Goal: Check status: Check status

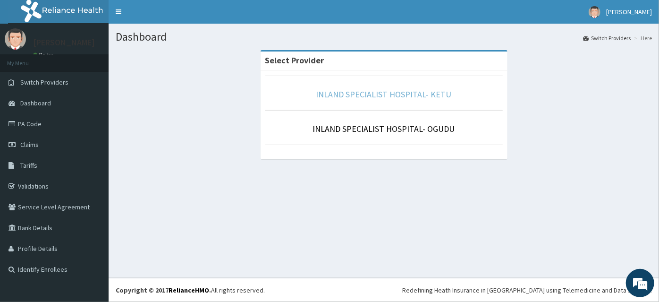
click at [408, 95] on link "INLAND SPECIALIST HOSPITAL- KETU" at bounding box center [383, 94] width 135 height 11
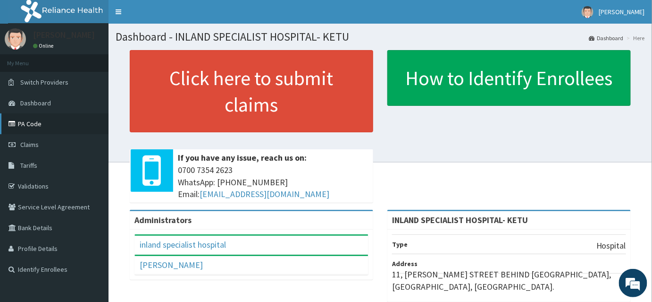
click at [29, 121] on link "PA Code" at bounding box center [54, 123] width 109 height 21
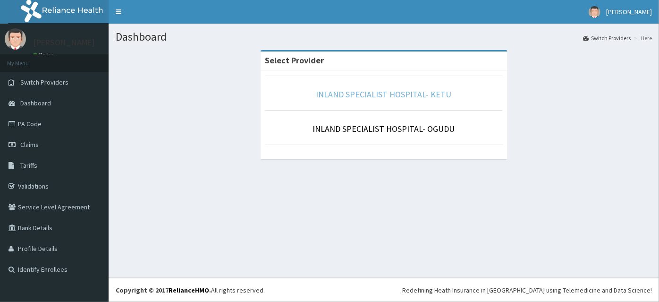
click at [420, 94] on link "INLAND SPECIALIST HOSPITAL- KETU" at bounding box center [383, 94] width 135 height 11
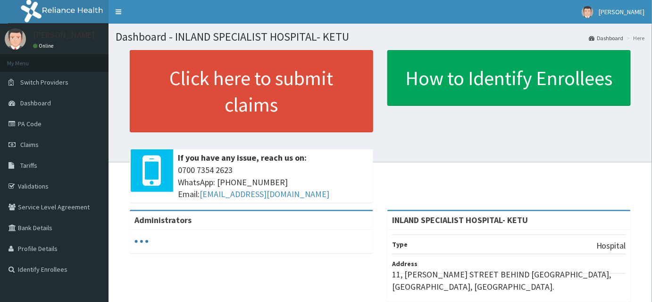
click at [27, 168] on span "Tariffs" at bounding box center [28, 165] width 17 height 8
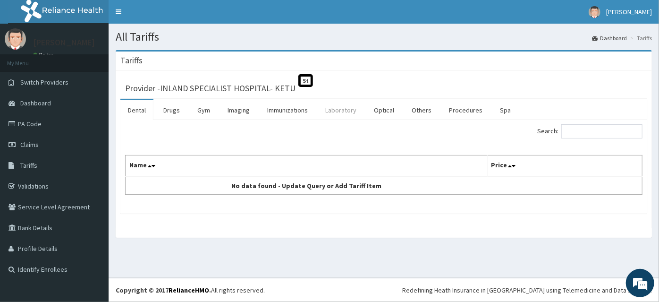
click at [339, 112] on link "Laboratory" at bounding box center [341, 110] width 46 height 20
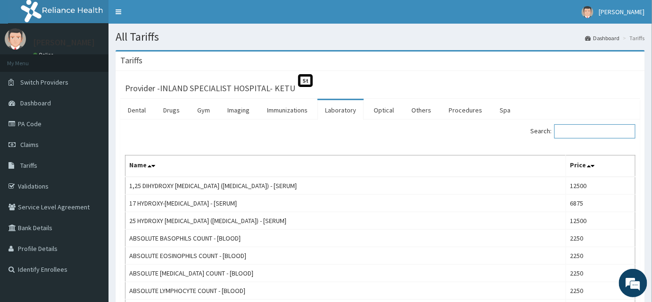
click at [588, 130] on input "Search:" at bounding box center [595, 131] width 81 height 14
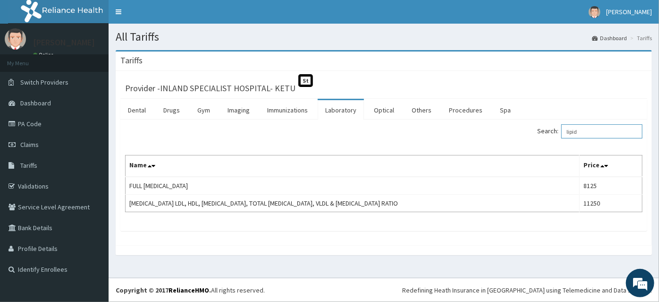
type input "lipid"
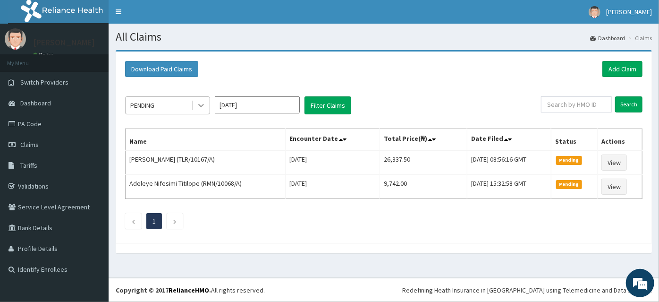
click at [203, 104] on icon at bounding box center [201, 105] width 6 height 3
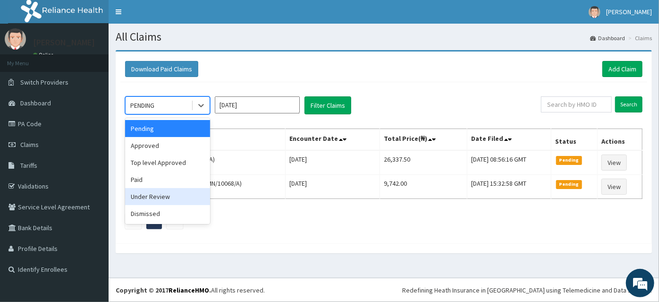
click at [159, 194] on div "Under Review" at bounding box center [167, 196] width 85 height 17
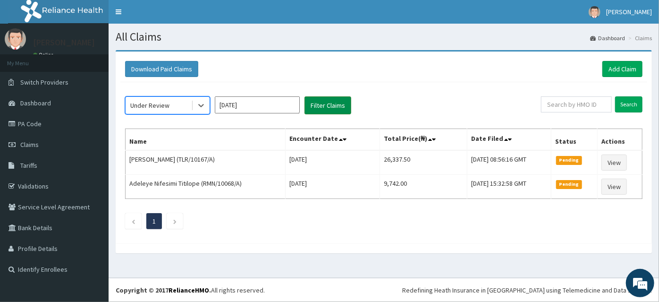
click at [322, 107] on button "Filter Claims" at bounding box center [327, 105] width 47 height 18
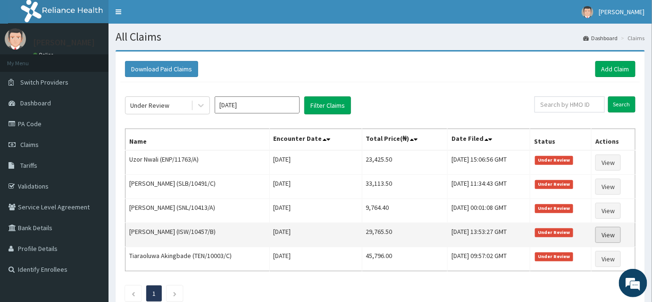
click at [607, 231] on link "View" at bounding box center [608, 235] width 25 height 16
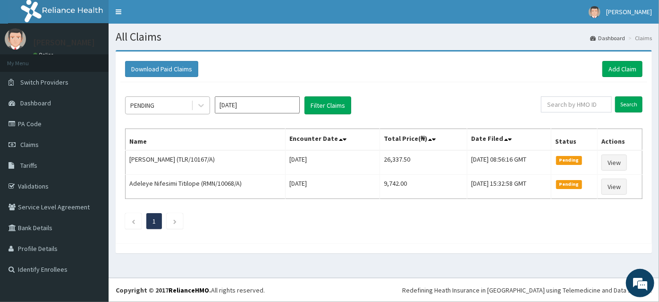
click at [186, 104] on div "PENDING" at bounding box center [159, 105] width 66 height 15
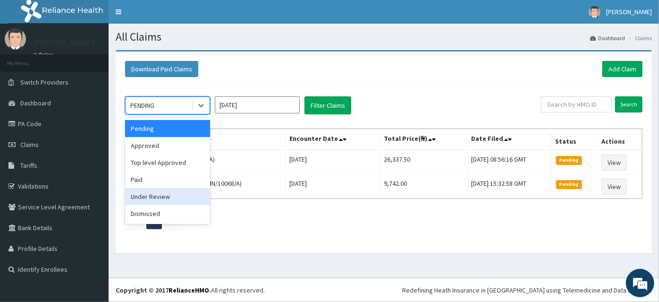
click at [153, 196] on div "Under Review" at bounding box center [167, 196] width 85 height 17
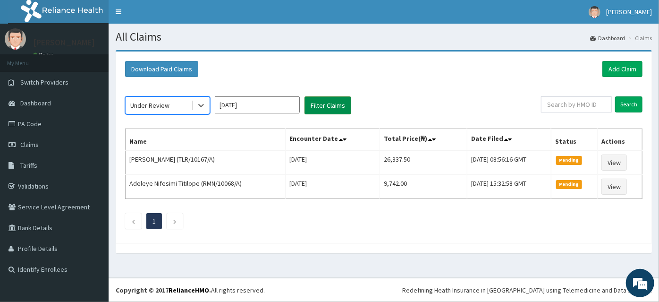
click at [329, 104] on button "Filter Claims" at bounding box center [327, 105] width 47 height 18
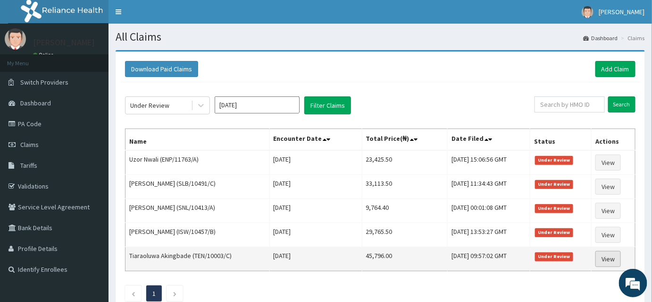
click at [610, 256] on link "View" at bounding box center [608, 259] width 25 height 16
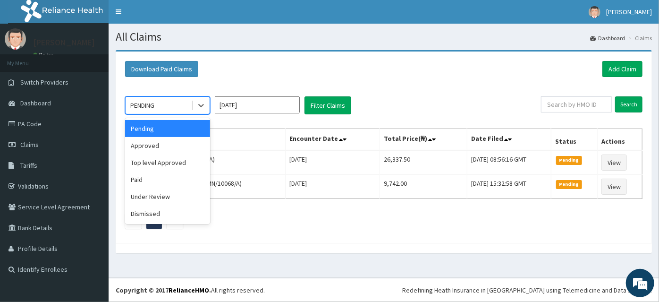
click at [167, 104] on div "PENDING" at bounding box center [159, 105] width 66 height 15
click at [154, 192] on div "Under Review" at bounding box center [167, 196] width 85 height 17
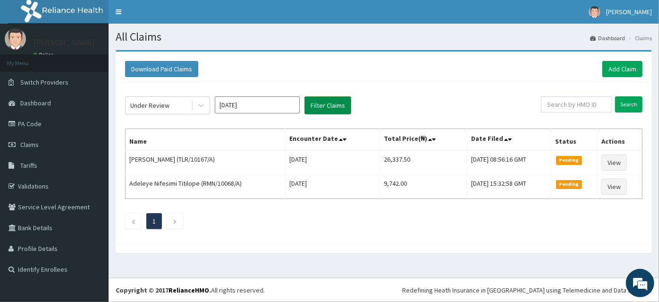
click at [327, 102] on button "Filter Claims" at bounding box center [327, 105] width 47 height 18
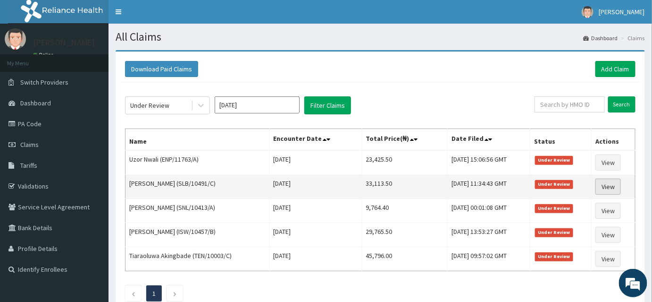
click at [614, 183] on link "View" at bounding box center [608, 186] width 25 height 16
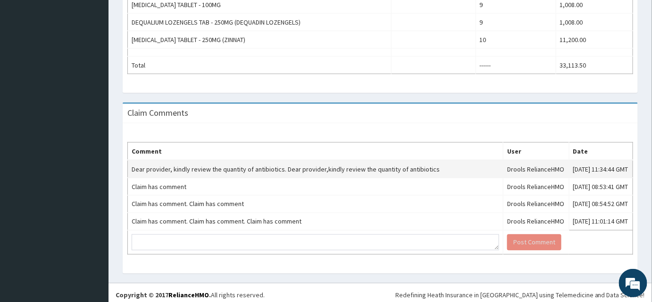
scroll to position [409, 0]
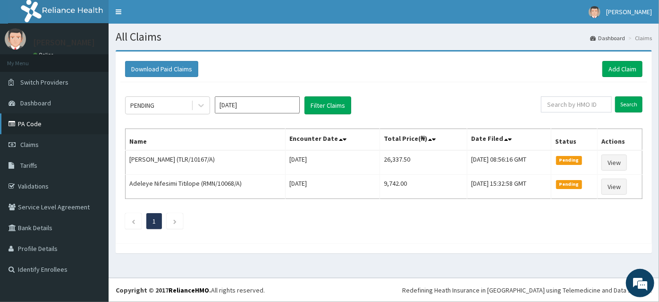
click at [34, 126] on link "PA Code" at bounding box center [54, 123] width 109 height 21
